Goal: Information Seeking & Learning: Learn about a topic

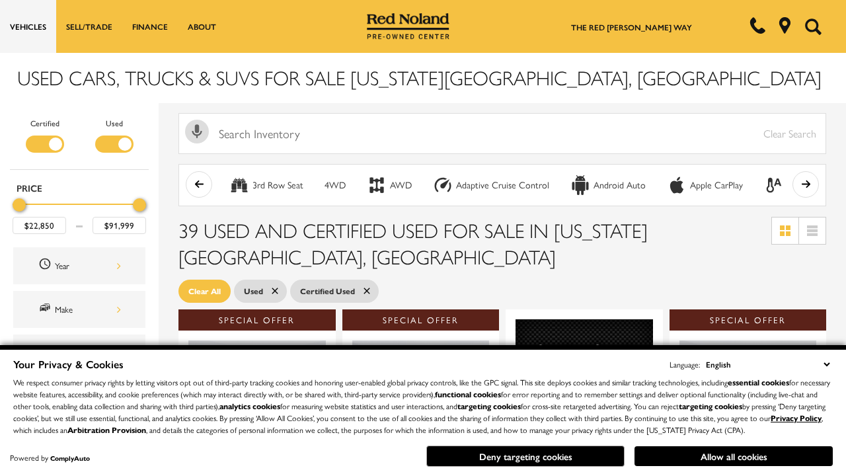
scroll to position [575, 0]
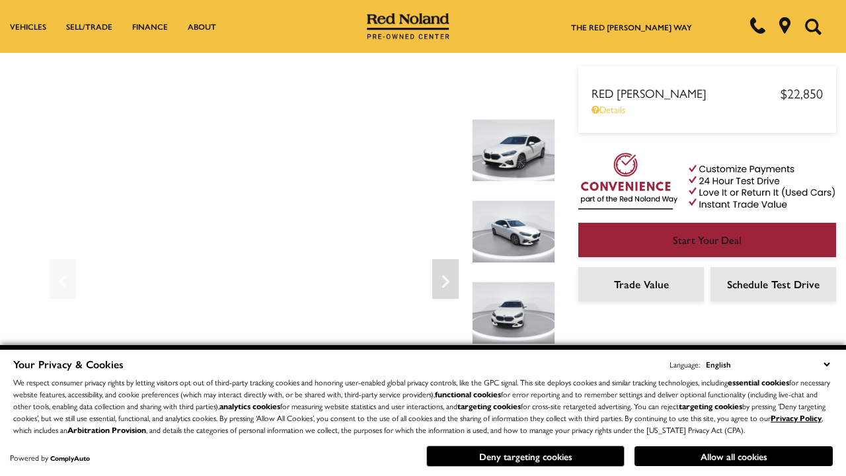
scroll to position [692, 0]
